Goal: Information Seeking & Learning: Check status

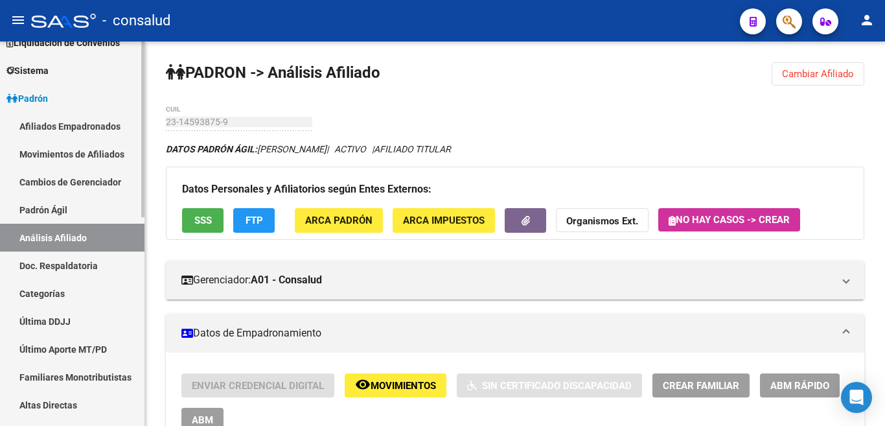
scroll to position [518, 0]
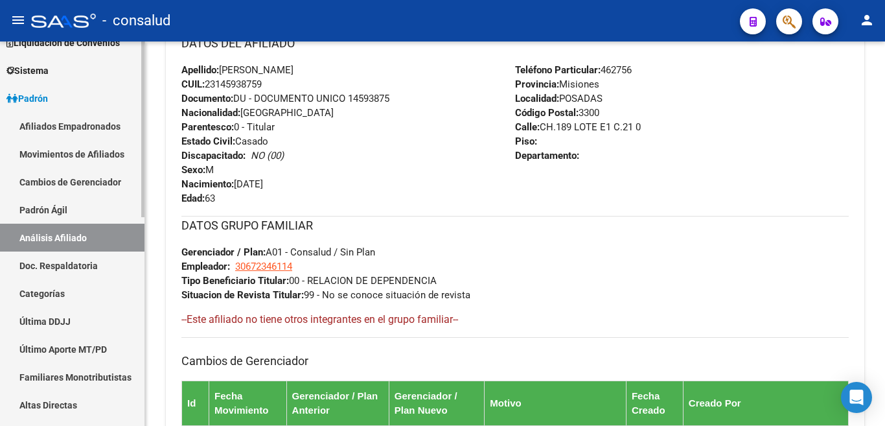
drag, startPoint x: 89, startPoint y: 238, endPoint x: 106, endPoint y: 238, distance: 17.5
click at [89, 238] on link "Análisis Afiliado" at bounding box center [72, 237] width 144 height 28
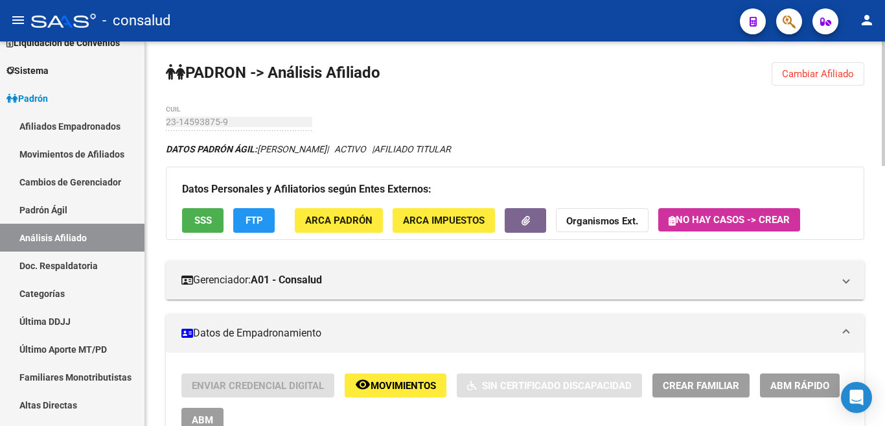
click at [802, 67] on button "Cambiar Afiliado" at bounding box center [817, 73] width 93 height 23
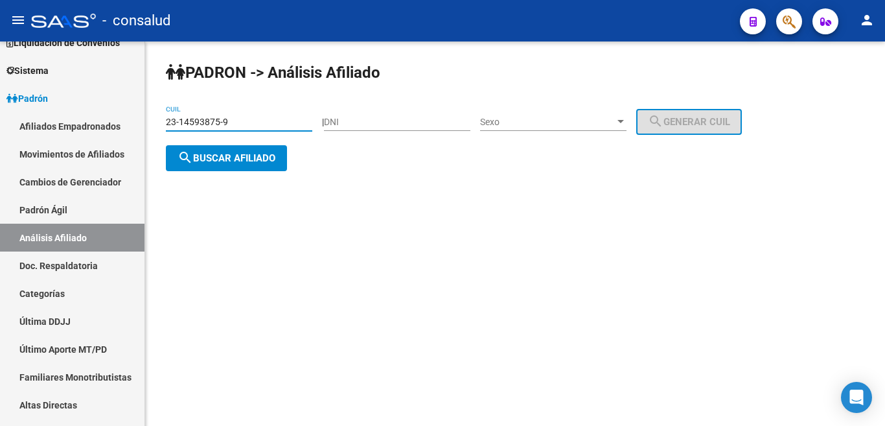
drag, startPoint x: 234, startPoint y: 123, endPoint x: 154, endPoint y: 120, distance: 79.7
click at [154, 120] on div "[PERSON_NAME] -> Análisis Afiliado 23-14593875-9 CUIL | DNI Sexo Sexo search Ge…" at bounding box center [515, 126] width 740 height 171
paste input "14-911398"
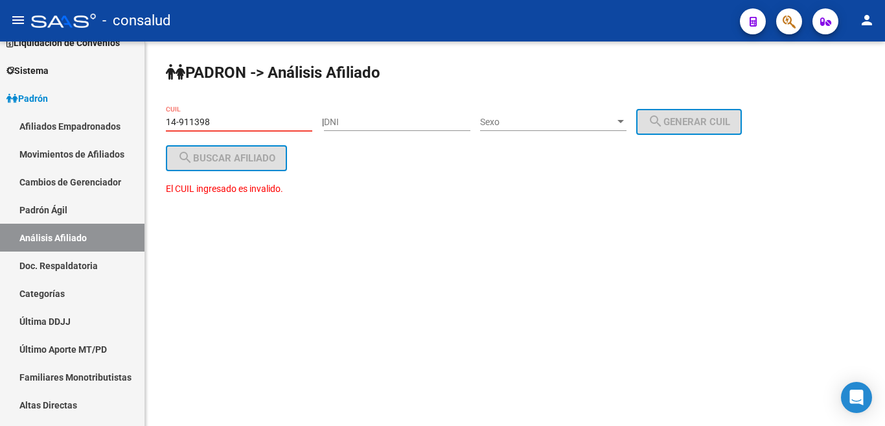
click at [168, 121] on input "14-911398" at bounding box center [239, 122] width 146 height 11
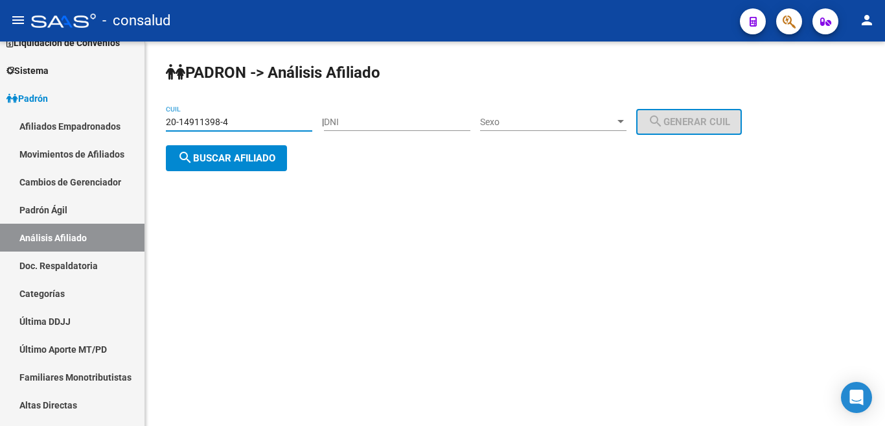
click at [261, 155] on span "search Buscar afiliado" at bounding box center [226, 158] width 98 height 12
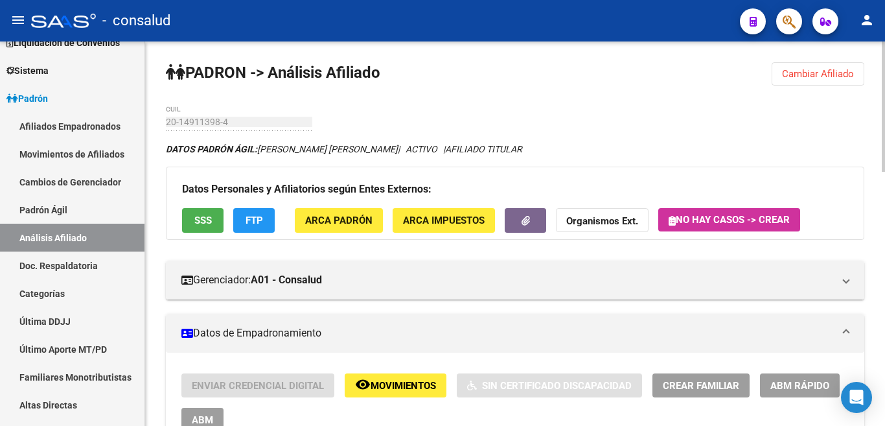
click at [791, 76] on span "Cambiar Afiliado" at bounding box center [818, 74] width 72 height 12
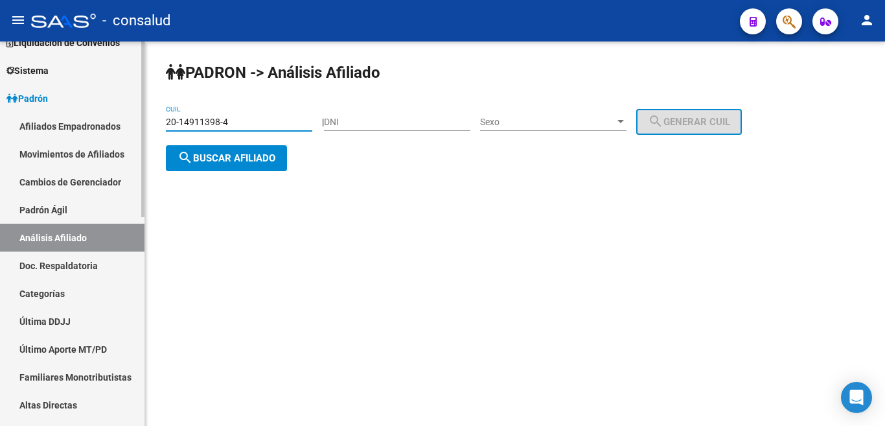
drag, startPoint x: 250, startPoint y: 123, endPoint x: 80, endPoint y: 110, distance: 170.2
click at [53, 108] on mat-sidenav-container "Firma Express Inicio Calendario SSS Instructivos Contacto OS Reportes Tablero d…" at bounding box center [442, 233] width 885 height 384
paste input "14-946740"
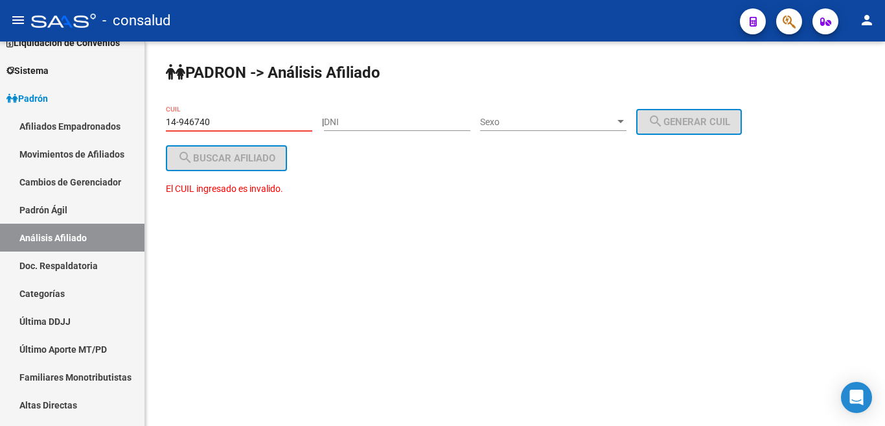
click at [165, 121] on div "[PERSON_NAME] -> Análisis Afiliado 14-946740 CUIL | DNI Sexo Sexo search Genera…" at bounding box center [515, 140] width 740 height 199
click at [166, 121] on input "14-946740" at bounding box center [239, 122] width 146 height 11
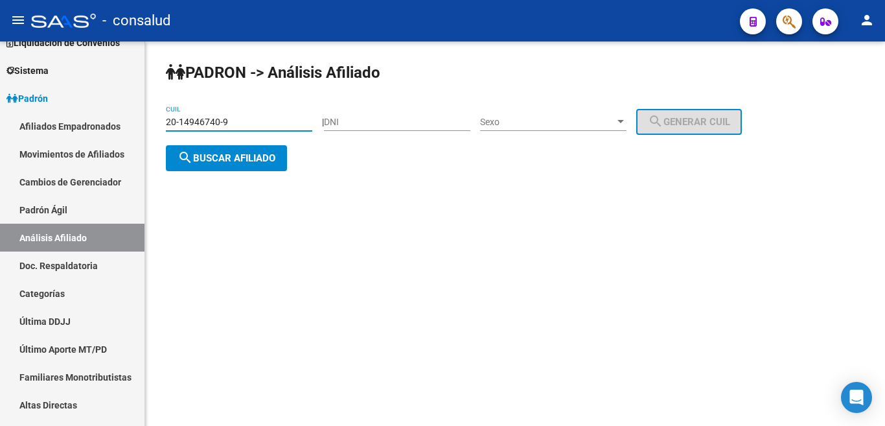
type input "20-14946740-9"
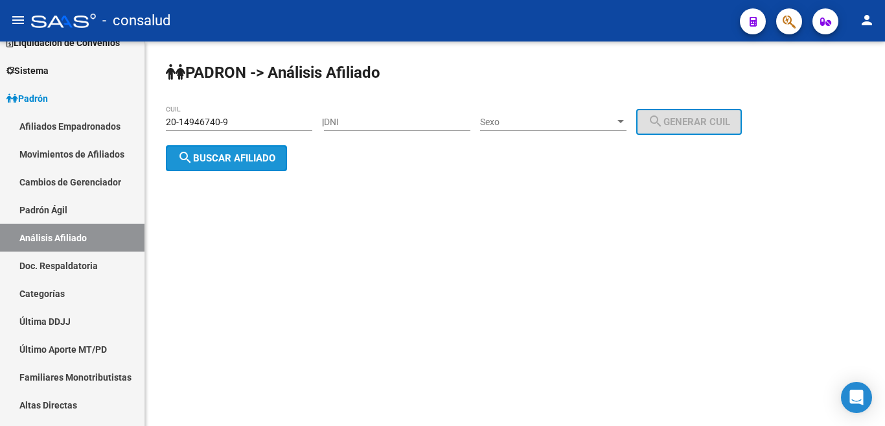
click at [249, 150] on button "search Buscar afiliado" at bounding box center [226, 158] width 121 height 26
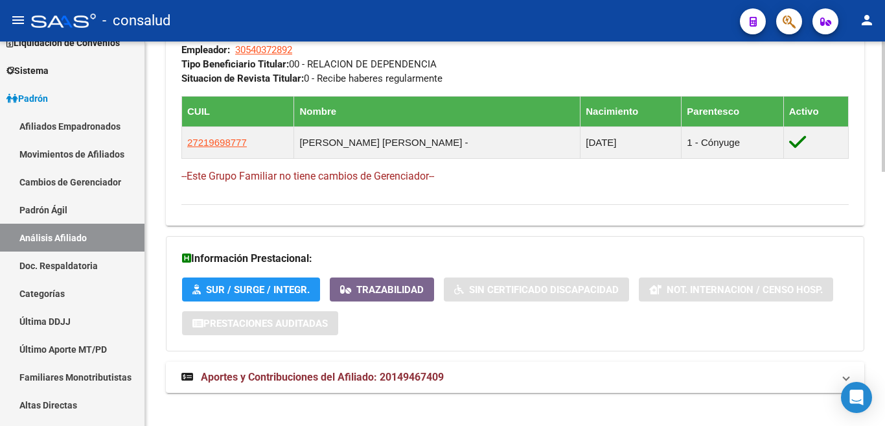
scroll to position [747, 0]
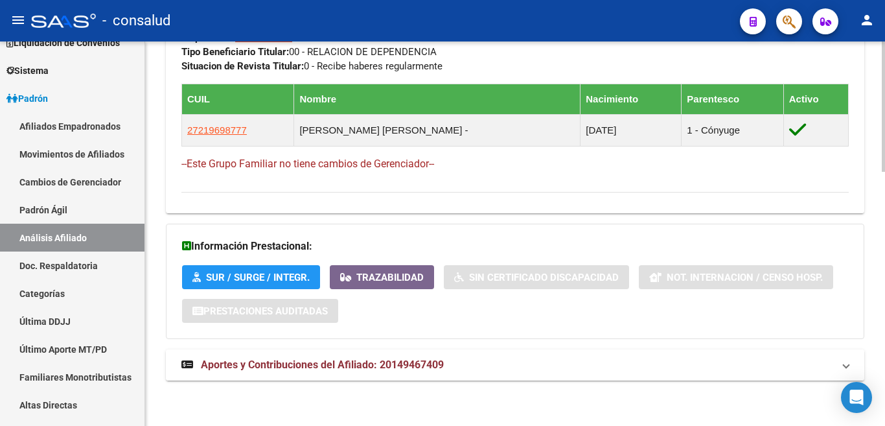
click at [324, 363] on span "Aportes y Contribuciones del Afiliado: 20149467409" at bounding box center [322, 364] width 243 height 12
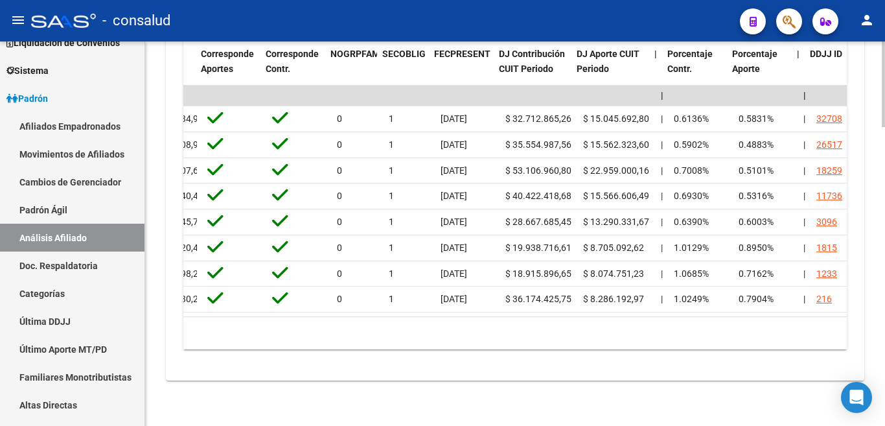
scroll to position [0, 2083]
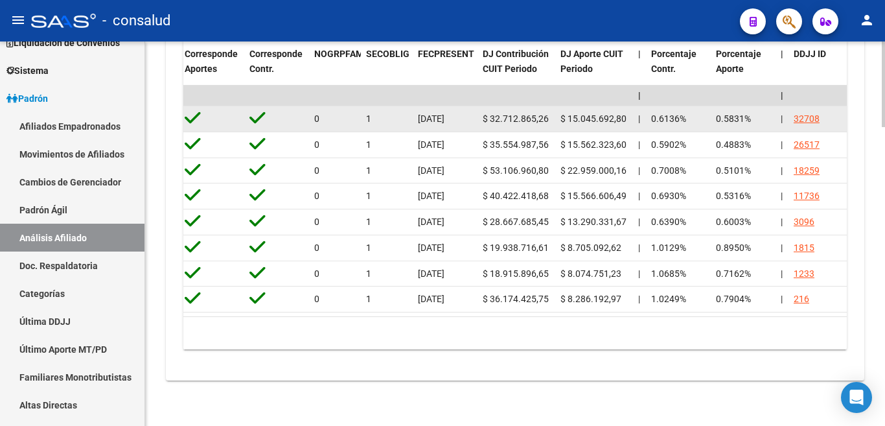
click at [806, 115] on div "32708" at bounding box center [806, 118] width 26 height 15
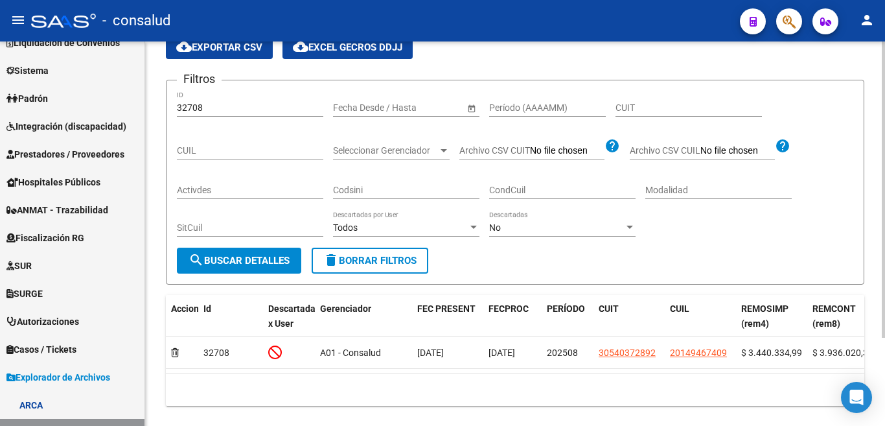
scroll to position [114, 0]
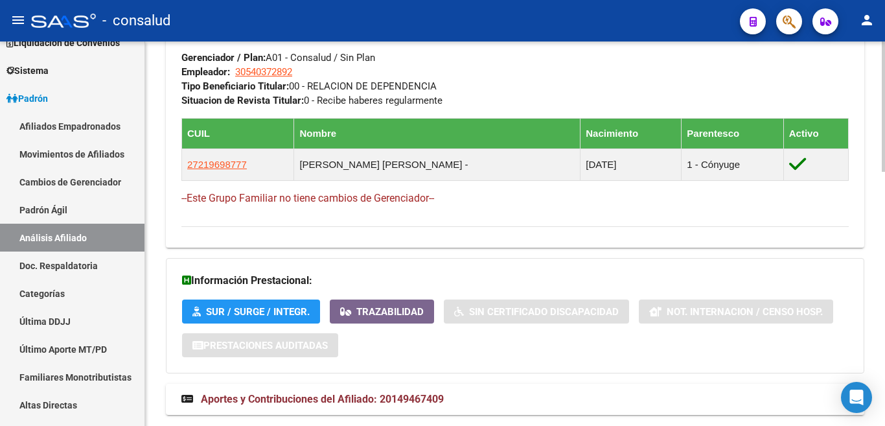
scroll to position [747, 0]
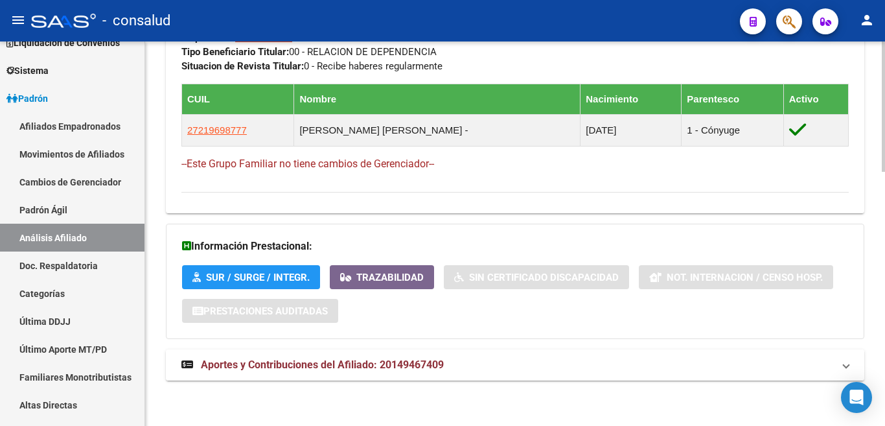
click at [365, 370] on span "Aportes y Contribuciones del Afiliado: 20149467409" at bounding box center [322, 364] width 243 height 12
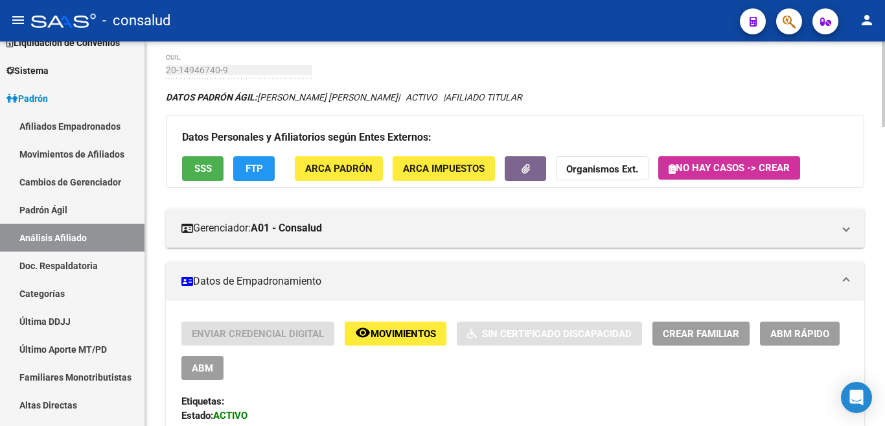
scroll to position [0, 0]
